Goal: Task Accomplishment & Management: Manage account settings

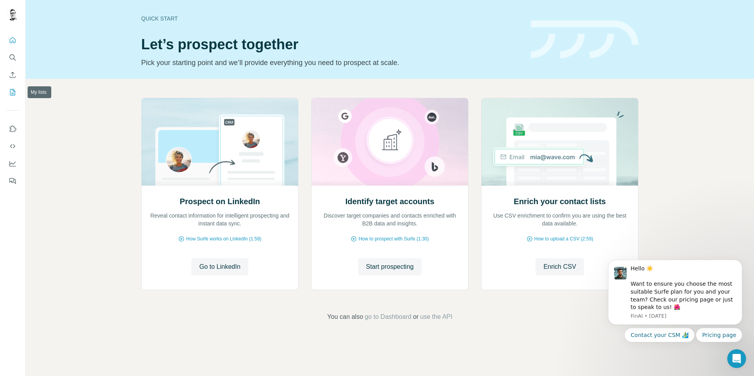
click at [11, 90] on icon "My lists" at bounding box center [13, 92] width 8 height 8
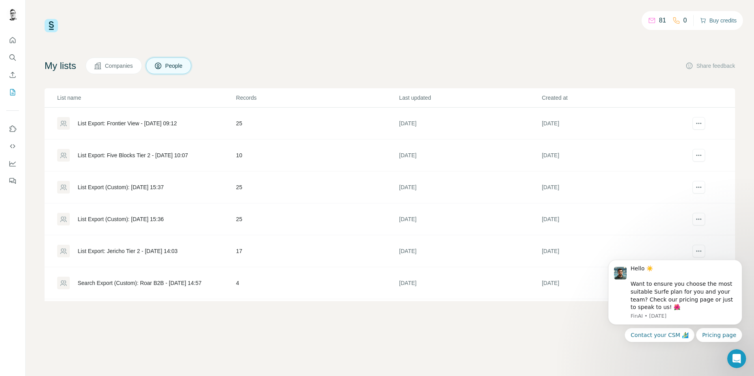
click at [710, 21] on button "Buy credits" at bounding box center [718, 20] width 37 height 11
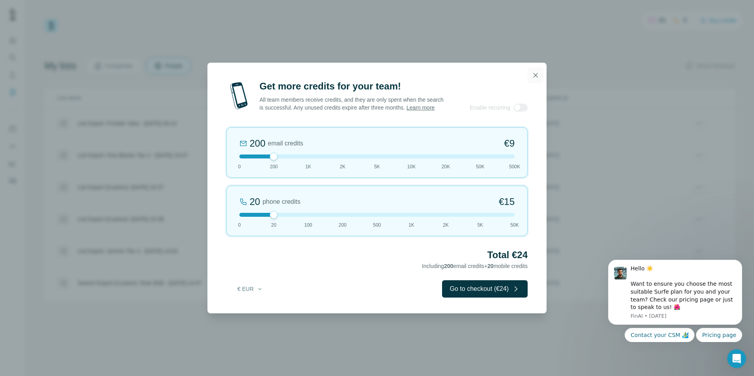
click at [534, 73] on icon "button" at bounding box center [535, 75] width 4 height 4
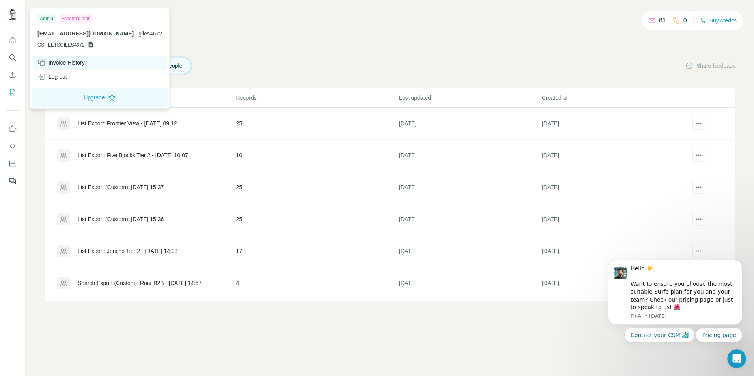
click at [62, 64] on div "Invoice History" at bounding box center [60, 63] width 47 height 8
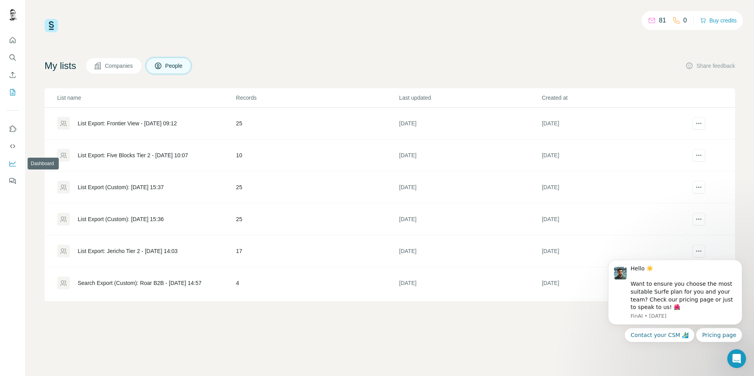
click at [11, 163] on icon "Dashboard" at bounding box center [12, 163] width 6 height 3
